Goal: Information Seeking & Learning: Find specific fact

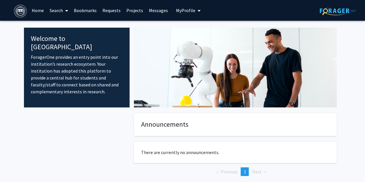
click at [62, 15] on link "Search" at bounding box center [59, 10] width 24 height 20
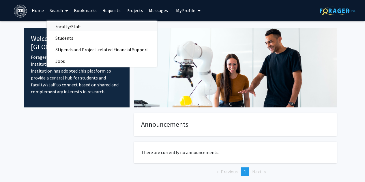
click at [73, 24] on span "Faculty/Staff" at bounding box center [68, 27] width 42 height 12
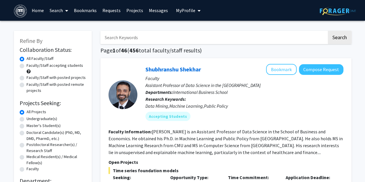
click at [124, 36] on input "Search Keywords" at bounding box center [213, 37] width 226 height 13
type input "[PERSON_NAME]"
type input "b"
type input "[PERSON_NAME]"
click at [327, 31] on button "Search" at bounding box center [339, 37] width 24 height 13
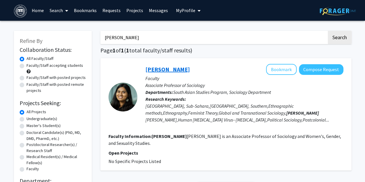
click at [182, 71] on link "[PERSON_NAME]" at bounding box center [167, 69] width 44 height 7
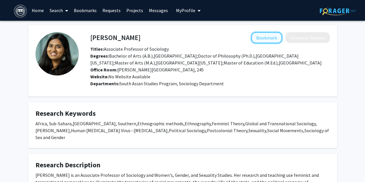
click at [265, 37] on button "Bookmark" at bounding box center [266, 37] width 31 height 11
click at [150, 139] on fg-card "Research Keywords [GEOGRAPHIC_DATA], Sub-Sahara,[GEOGRAPHIC_DATA], Southern,Eth…" at bounding box center [182, 125] width 308 height 46
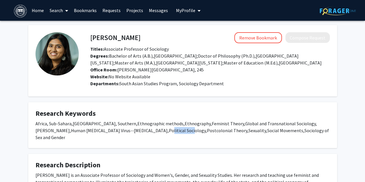
click at [150, 139] on fg-card "Research Keywords [GEOGRAPHIC_DATA], Sub-Sahara,[GEOGRAPHIC_DATA], Southern,Eth…" at bounding box center [182, 125] width 308 height 46
click at [165, 127] on div "Africa, Sub-Sahara,[GEOGRAPHIC_DATA], Southern,Ethnographic methods,Ethnography…" at bounding box center [182, 130] width 294 height 21
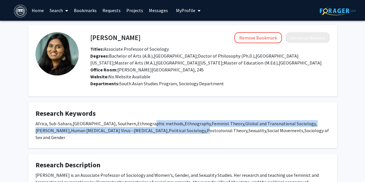
click at [165, 127] on div "Africa, Sub-Sahara,[GEOGRAPHIC_DATA], Southern,Ethnographic methods,Ethnography…" at bounding box center [182, 130] width 294 height 21
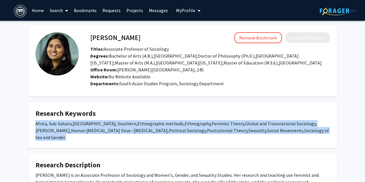
click at [165, 127] on div "Africa, Sub-Sahara,[GEOGRAPHIC_DATA], Southern,Ethnographic methods,Ethnography…" at bounding box center [182, 130] width 294 height 21
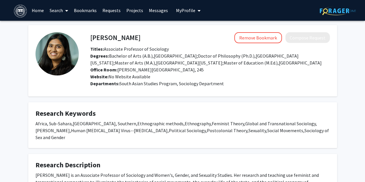
click at [165, 118] on fg-card-title "Research Keywords" at bounding box center [182, 115] width 294 height 11
click at [109, 10] on link "Requests" at bounding box center [111, 10] width 24 height 20
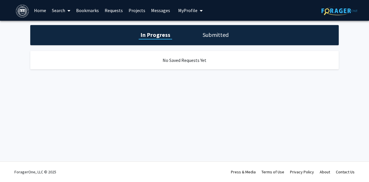
click at [144, 11] on link "Projects" at bounding box center [137, 10] width 22 height 20
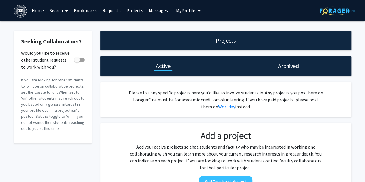
click at [152, 11] on link "Messages" at bounding box center [158, 10] width 25 height 20
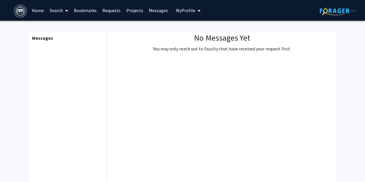
click at [132, 10] on link "Projects" at bounding box center [134, 10] width 22 height 20
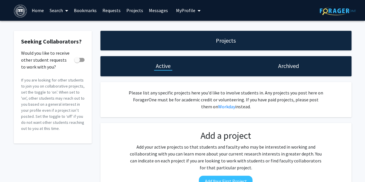
click at [188, 10] on span "My Profile" at bounding box center [185, 10] width 19 height 6
